Goal: Information Seeking & Learning: Learn about a topic

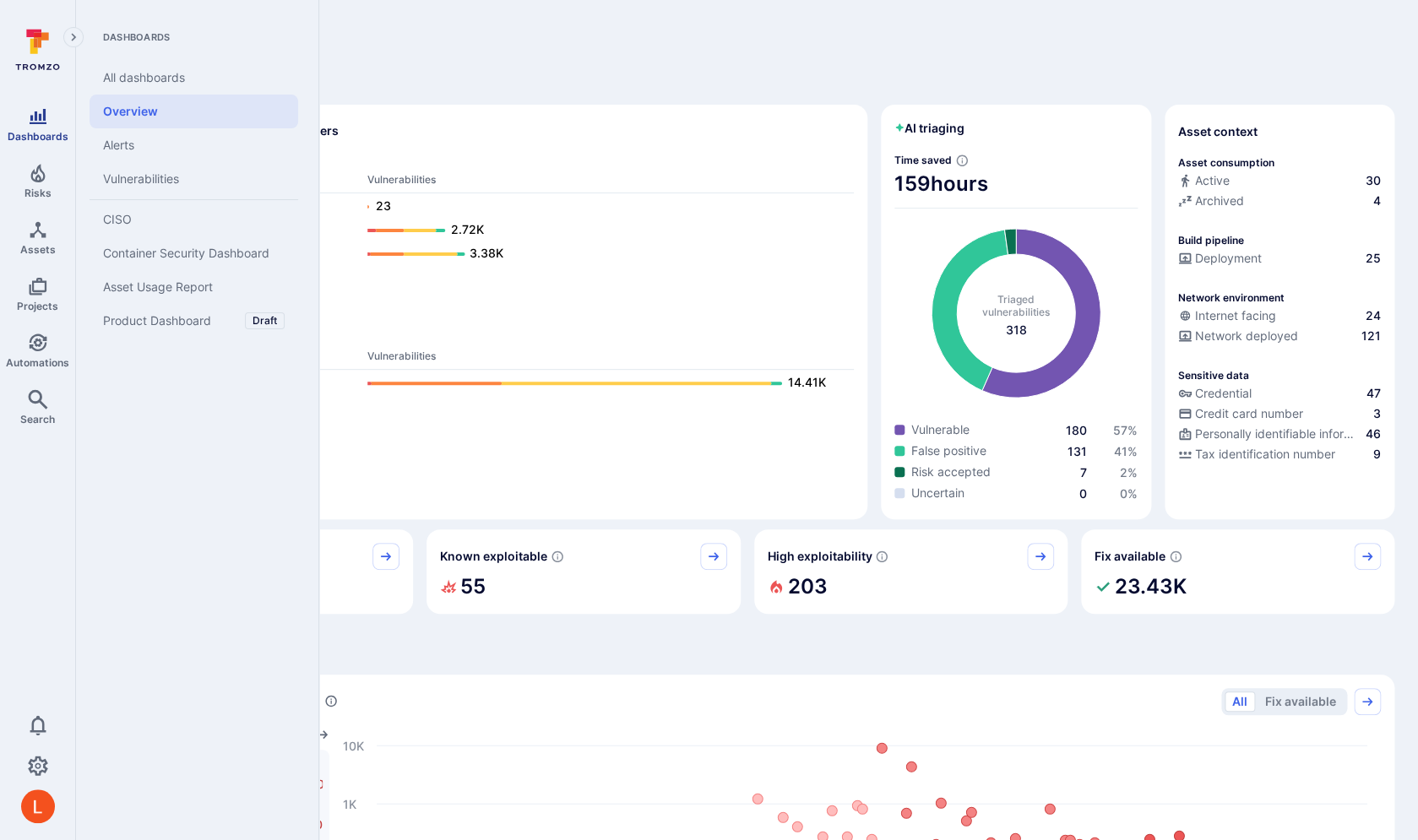
click at [44, 111] on icon "Dashboards" at bounding box center [38, 117] width 16 height 15
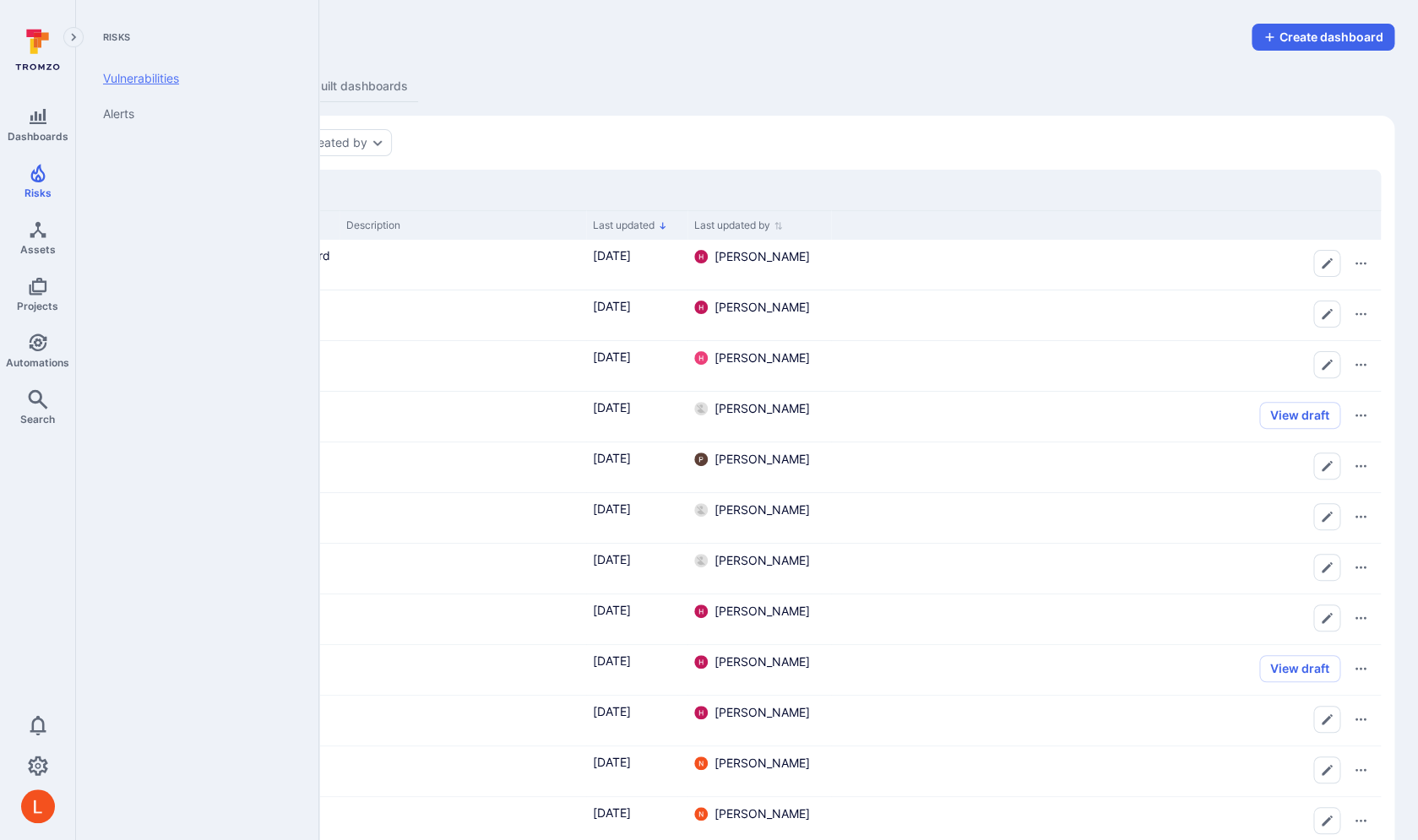
click at [166, 84] on link "Vulnerabilities" at bounding box center [195, 78] width 209 height 36
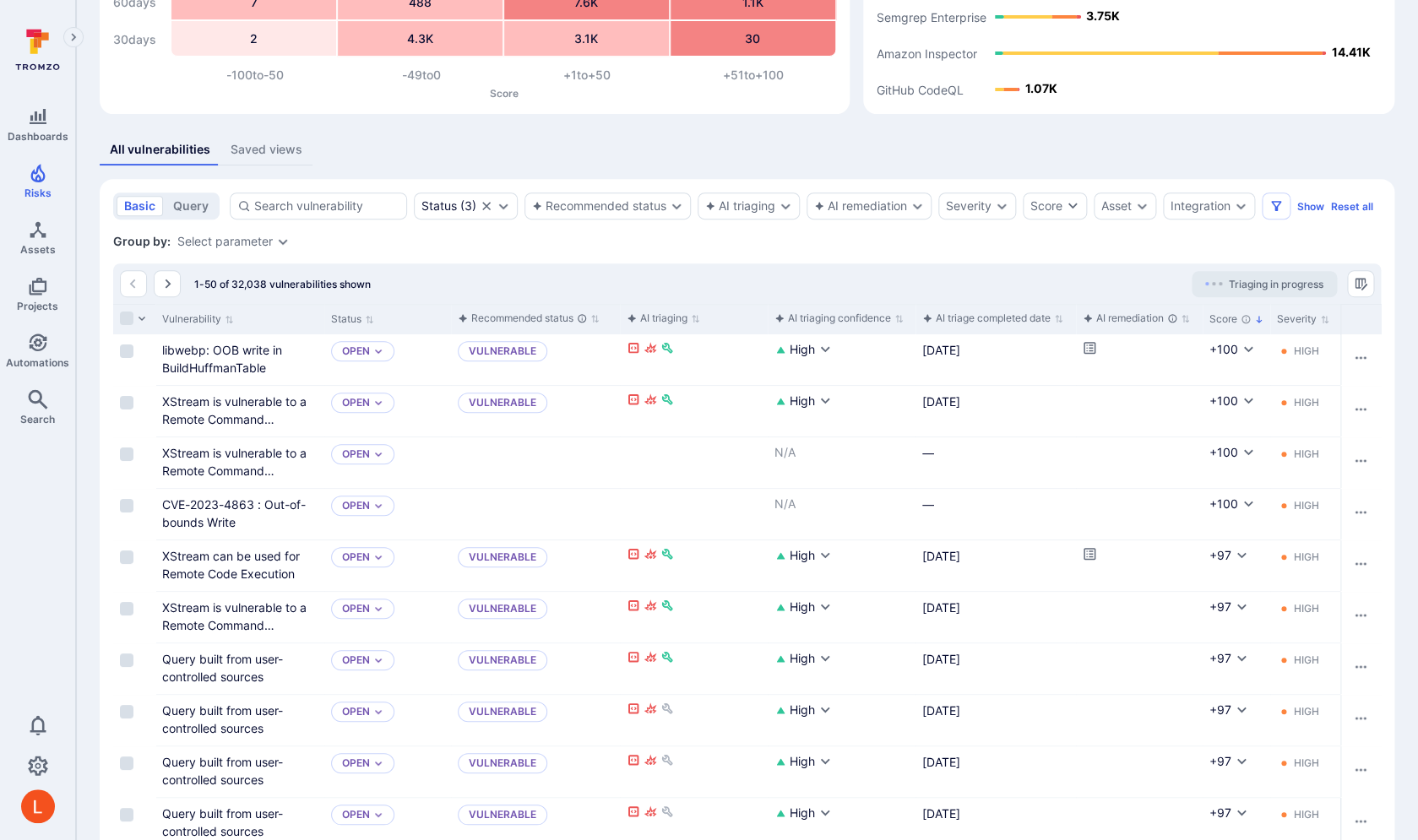
scroll to position [233, 0]
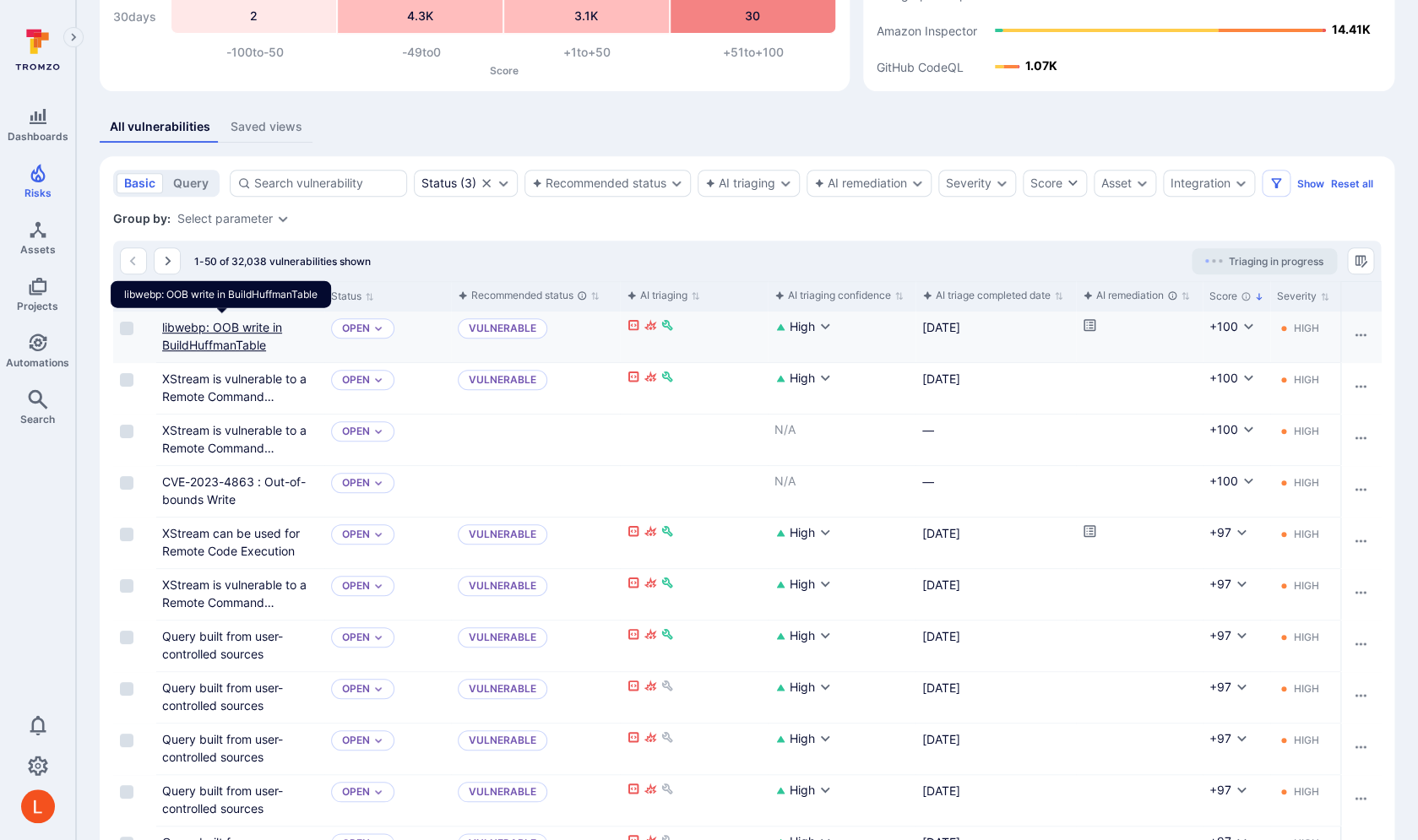
click at [243, 328] on link "libwebp: OOB write in BuildHuffmanTable" at bounding box center [223, 336] width 120 height 32
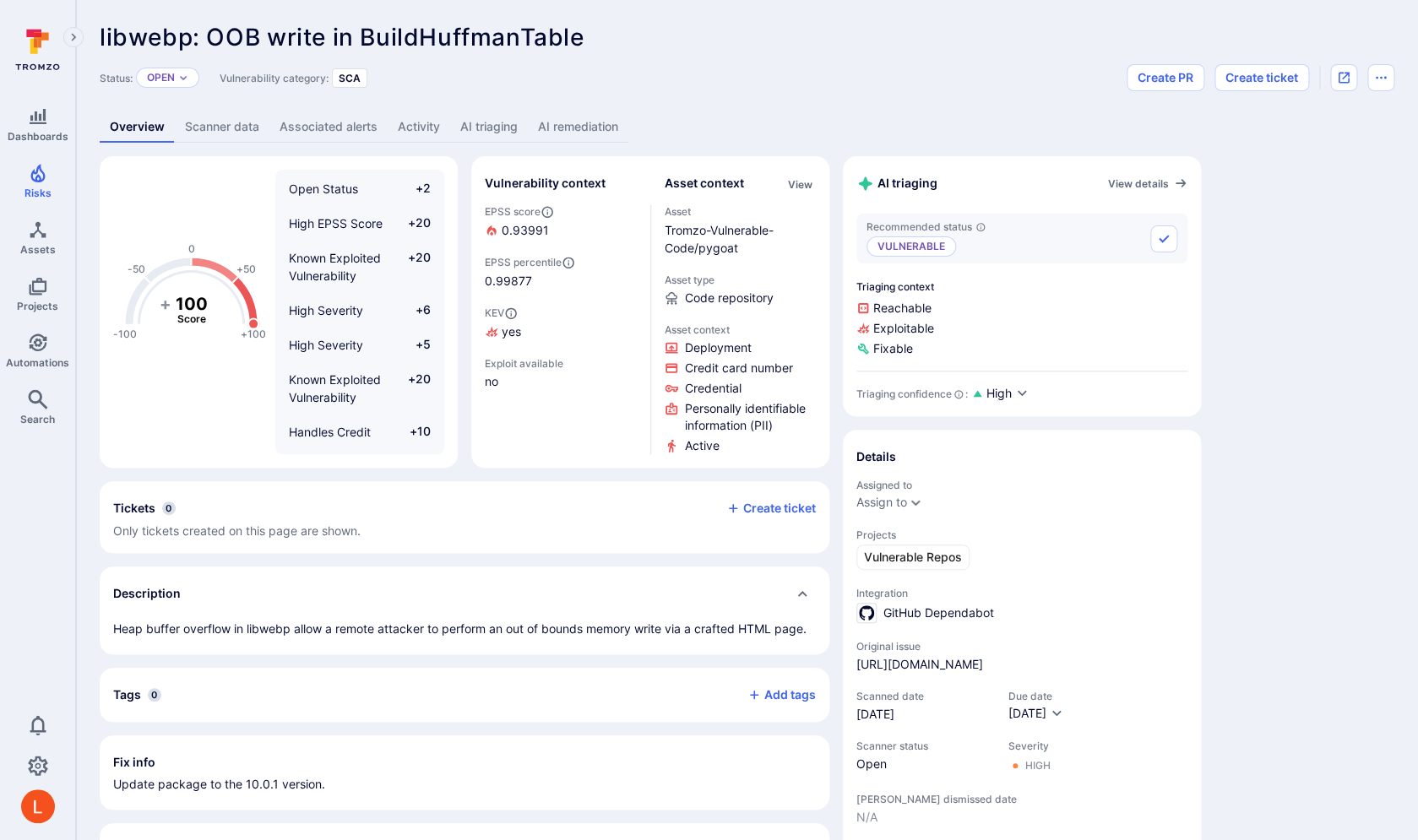
click at [607, 126] on link "AI remediation" at bounding box center [578, 127] width 101 height 31
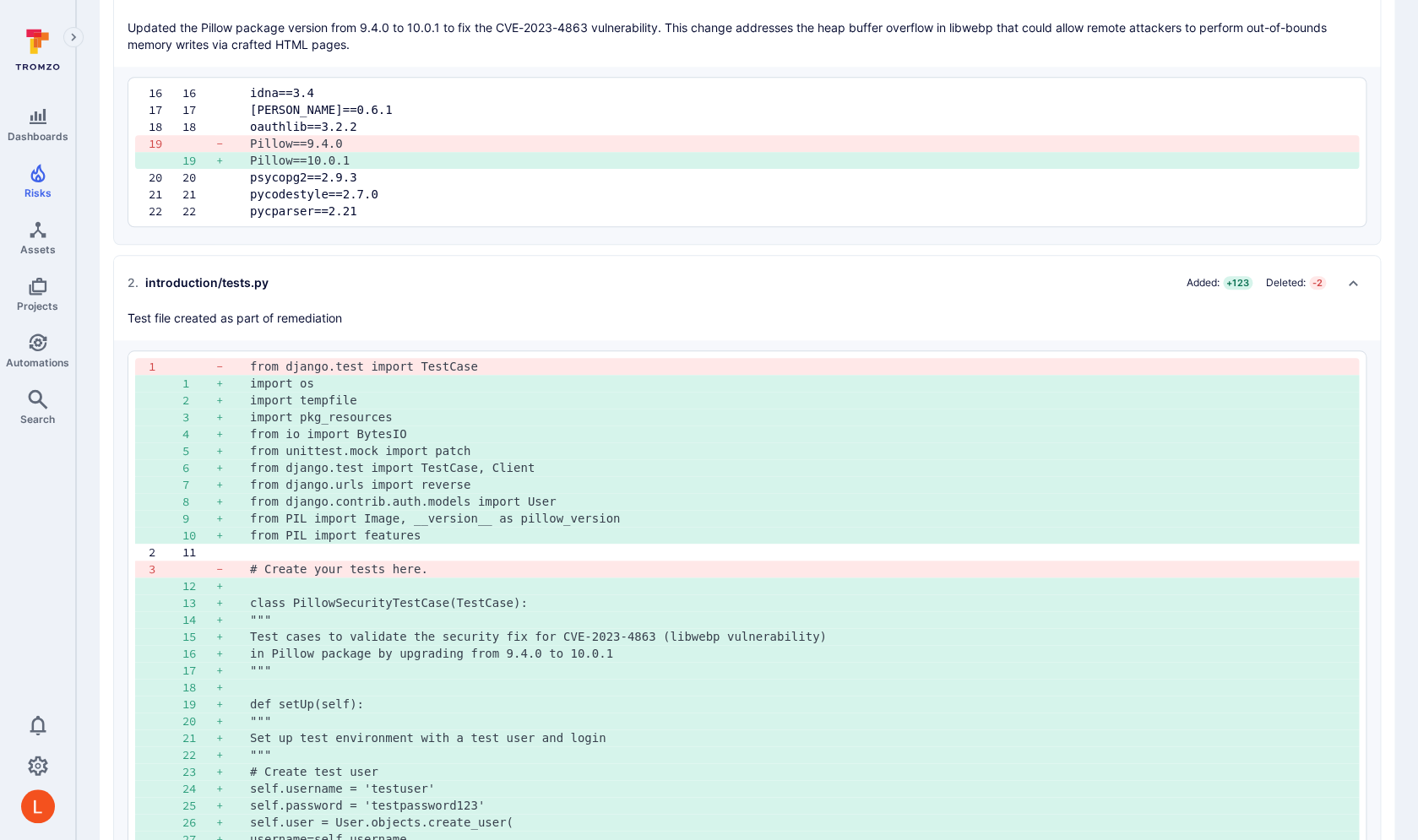
scroll to position [468, 0]
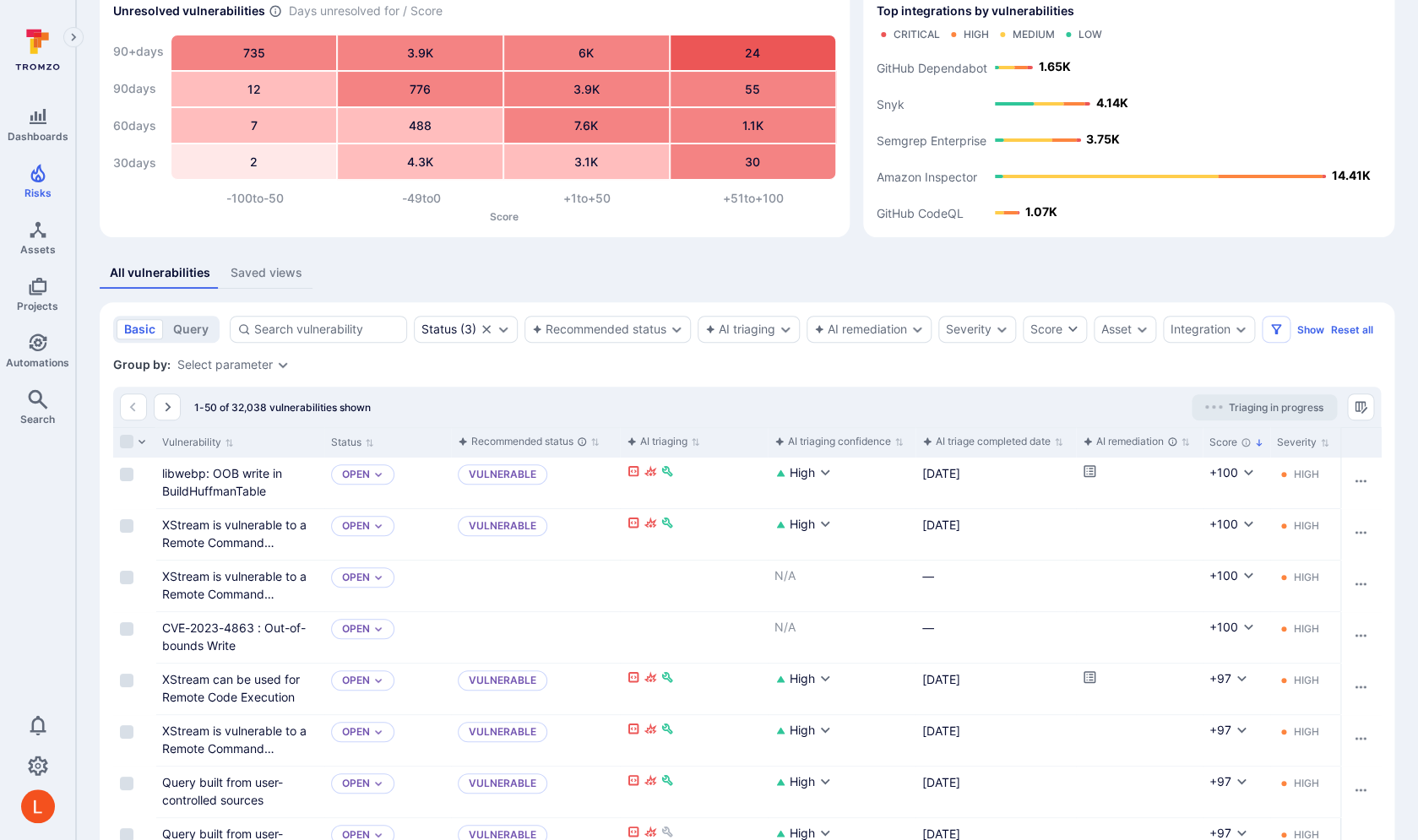
scroll to position [92, 0]
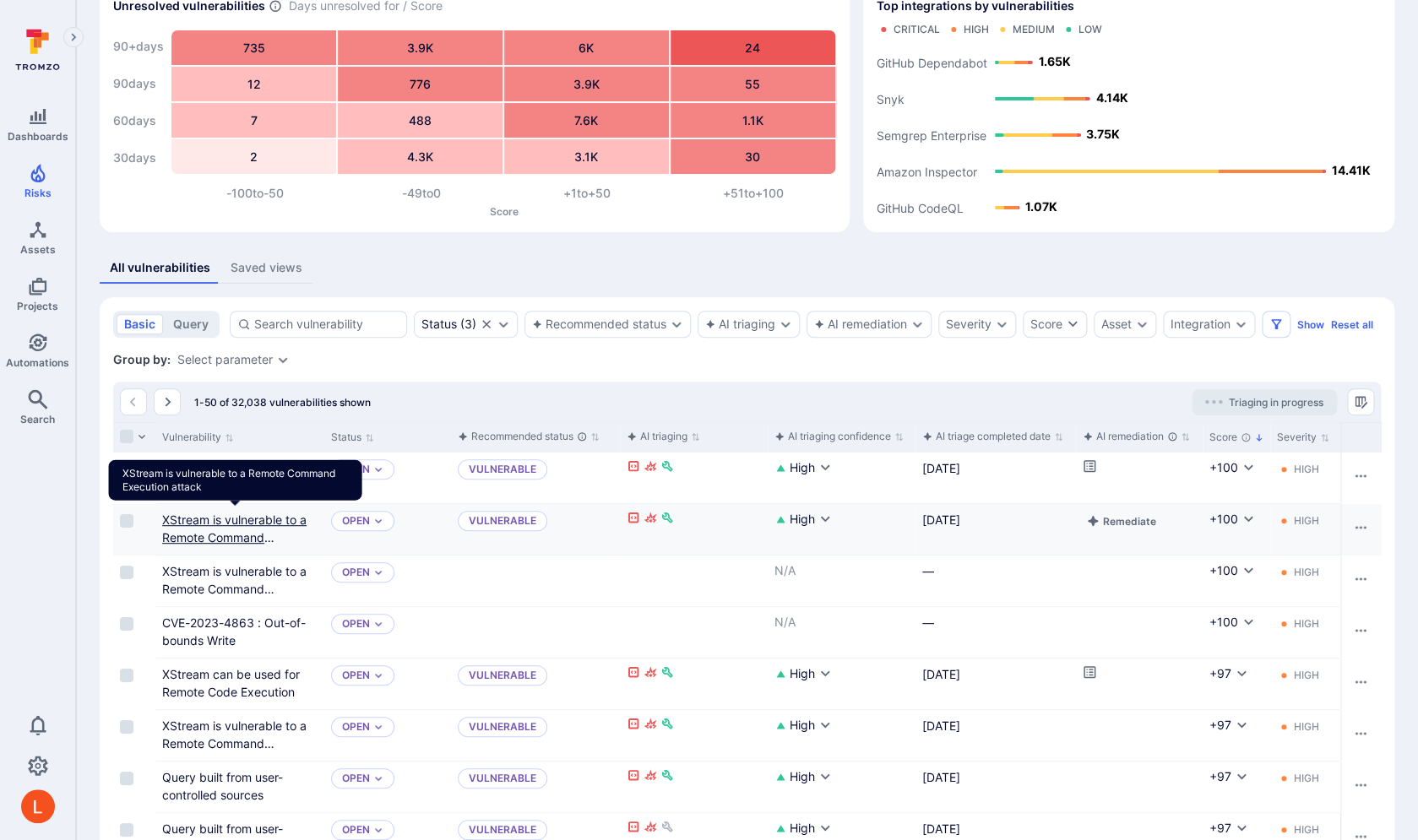
click at [244, 526] on link "XStream is vulnerable to a Remote Command Execution attack" at bounding box center [234, 537] width 144 height 49
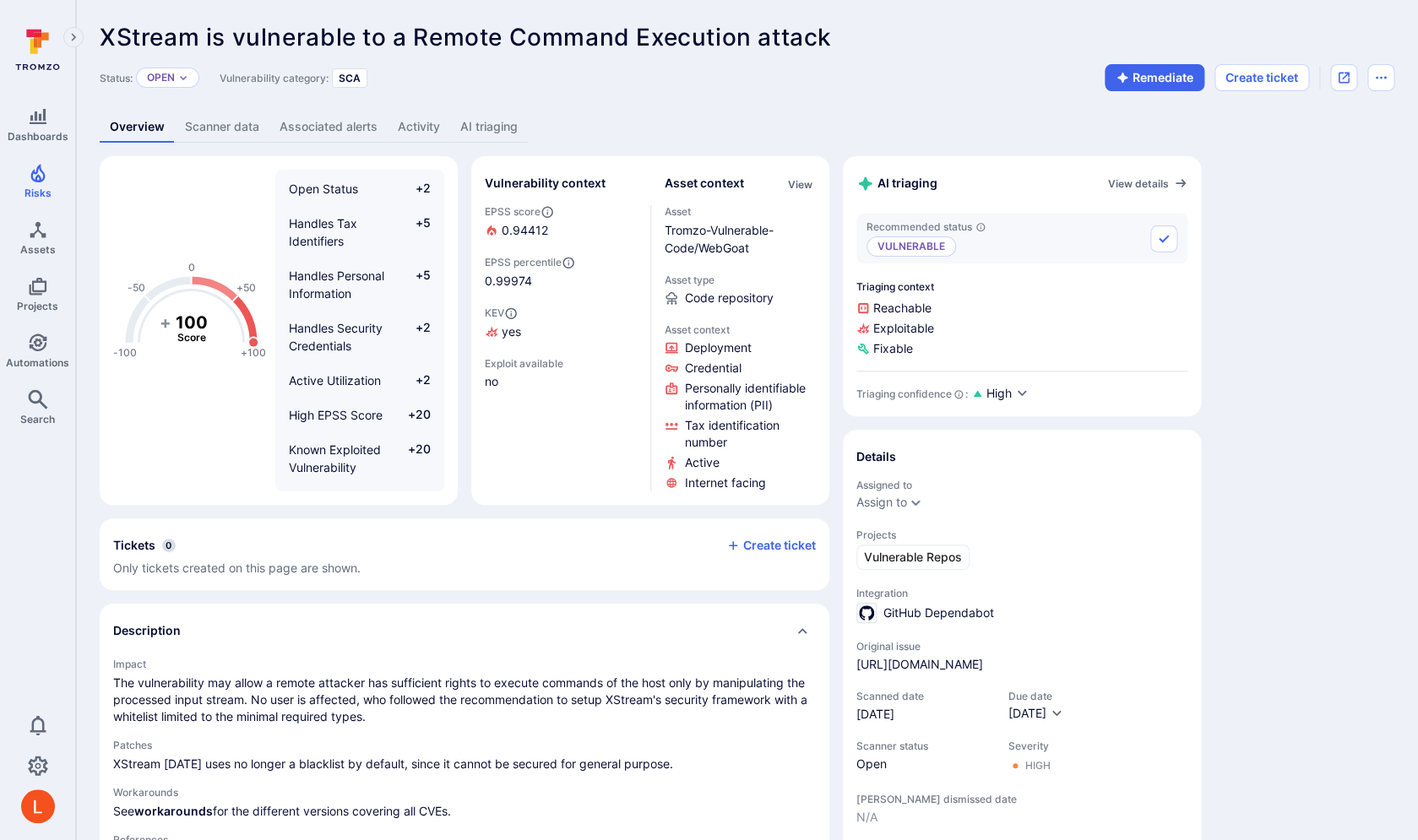
click at [505, 133] on link "AI triaging" at bounding box center [489, 127] width 77 height 31
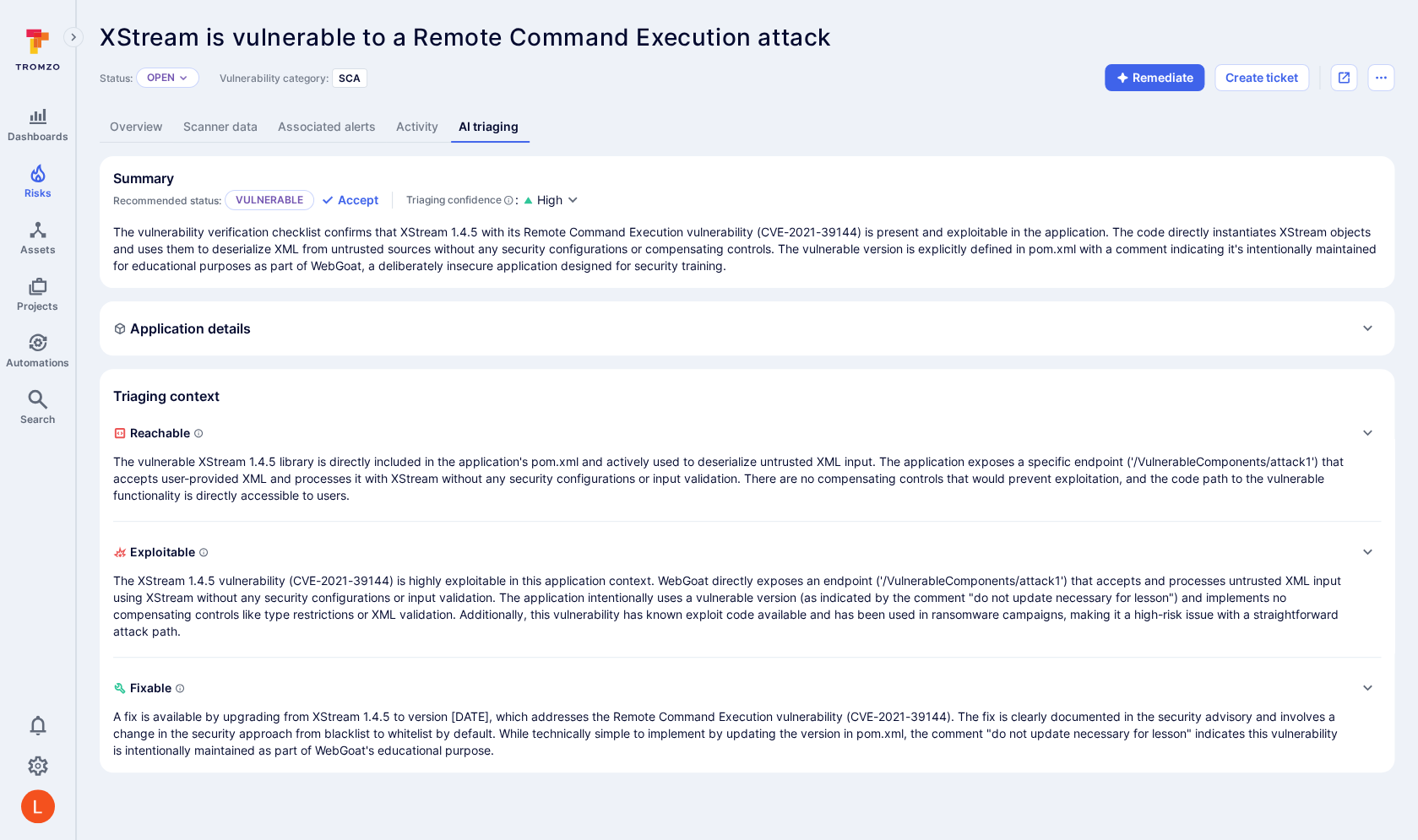
click at [158, 129] on link "Overview" at bounding box center [136, 127] width 74 height 31
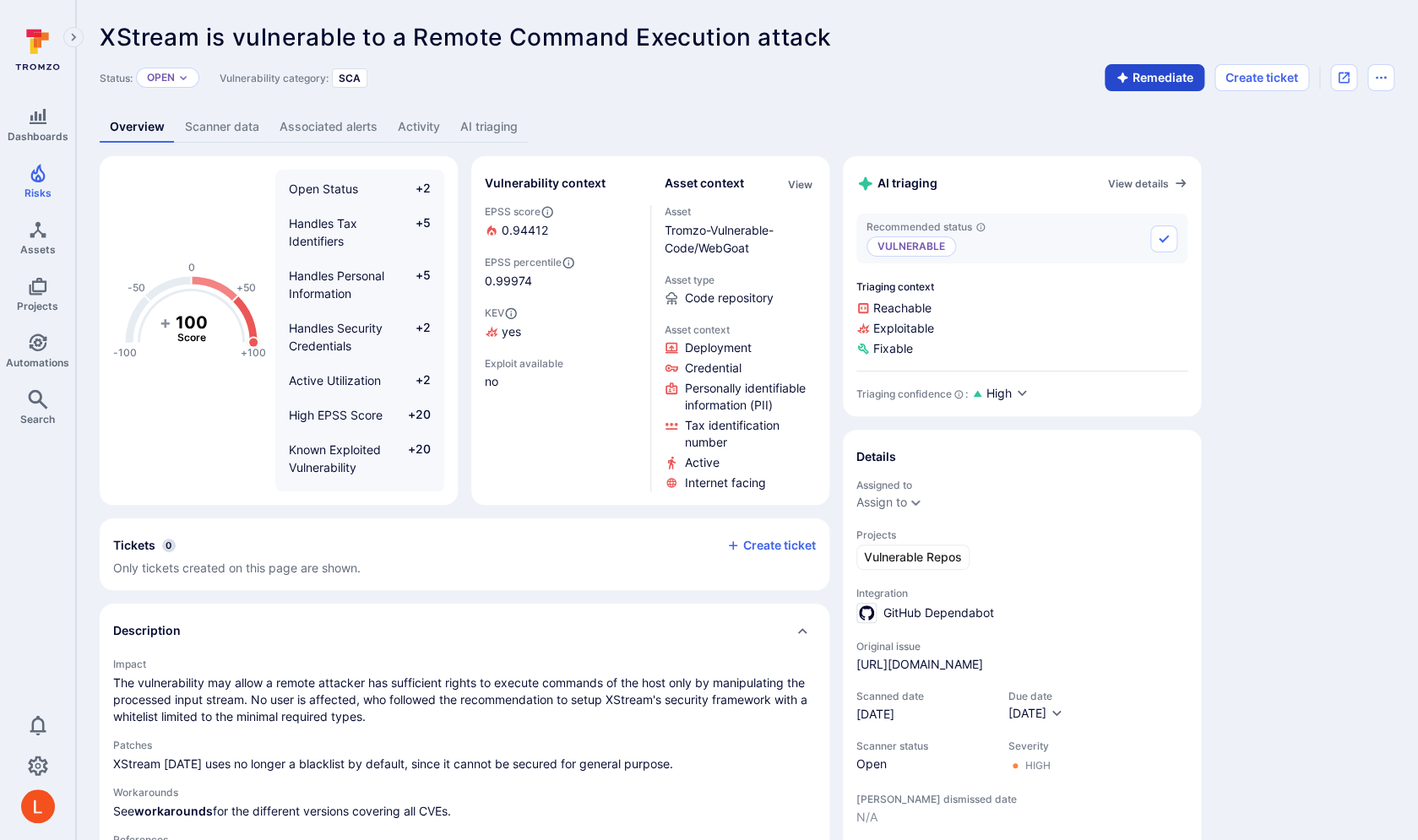
click at [1160, 82] on button "Remediate" at bounding box center [1155, 77] width 100 height 27
click at [614, 135] on link "AI remediation" at bounding box center [578, 127] width 101 height 31
